Goal: Transaction & Acquisition: Purchase product/service

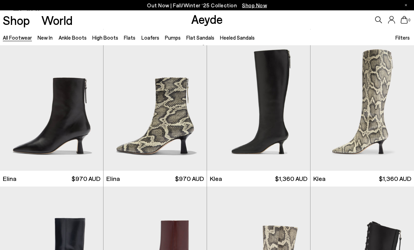
scroll to position [587, 0]
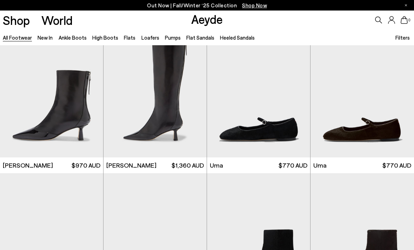
scroll to position [1475, 0]
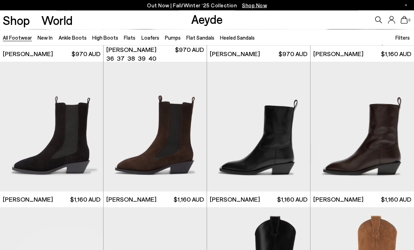
scroll to position [4214, 0]
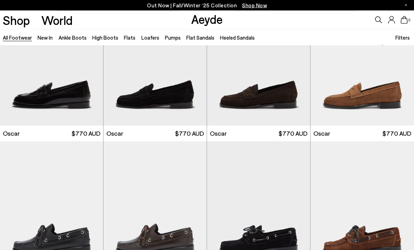
scroll to position [5148, 0]
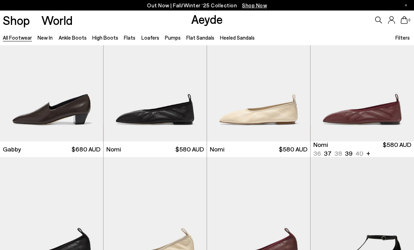
scroll to position [5859, 0]
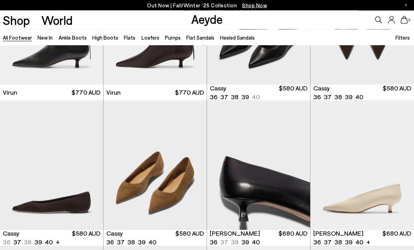
scroll to position [6935, 0]
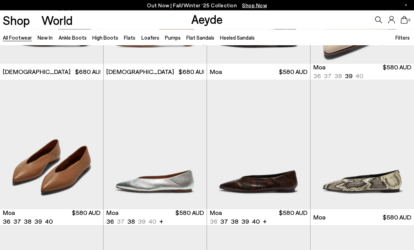
scroll to position [7406, 0]
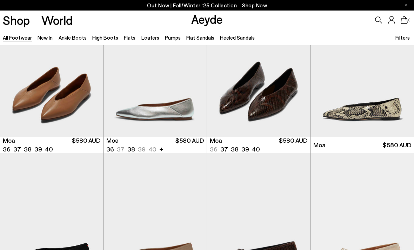
scroll to position [7465, 0]
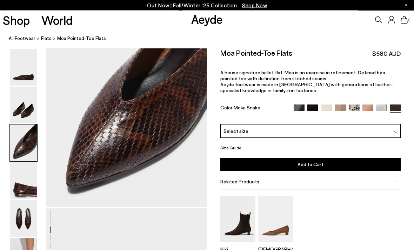
scroll to position [474, 0]
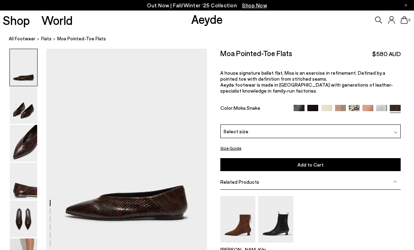
scroll to position [38, 0]
